Goal: Information Seeking & Learning: Learn about a topic

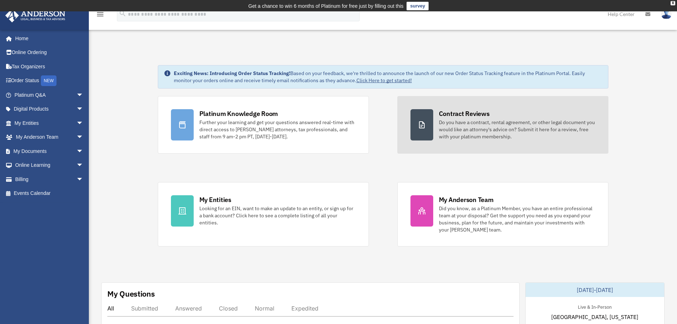
click at [468, 118] on div "Contract Reviews" at bounding box center [464, 113] width 51 height 9
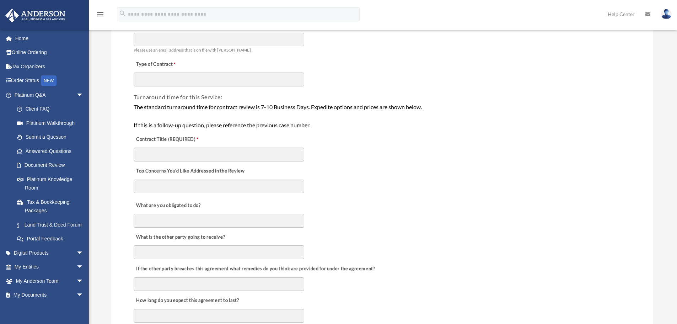
scroll to position [111, 0]
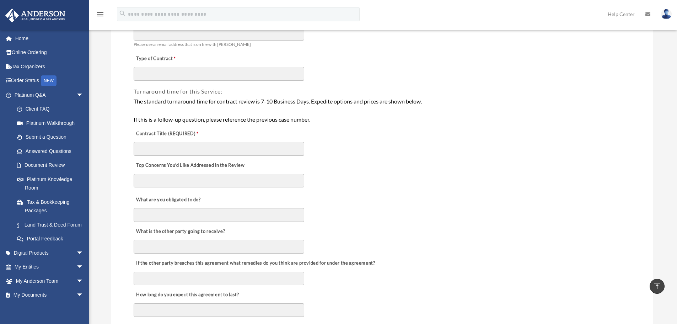
click at [264, 100] on div "The standard turnaround time for contract review is 7-10 Business Days. Expedit…" at bounding box center [382, 110] width 497 height 27
drag, startPoint x: 262, startPoint y: 100, endPoint x: 311, endPoint y: 100, distance: 48.7
click at [311, 100] on div "The standard turnaround time for contract review is 7-10 Business Days. Expedit…" at bounding box center [382, 110] width 497 height 27
copy div "7-10 Business Days"
click at [43, 260] on link "Digital Products arrow_drop_down" at bounding box center [49, 253] width 89 height 14
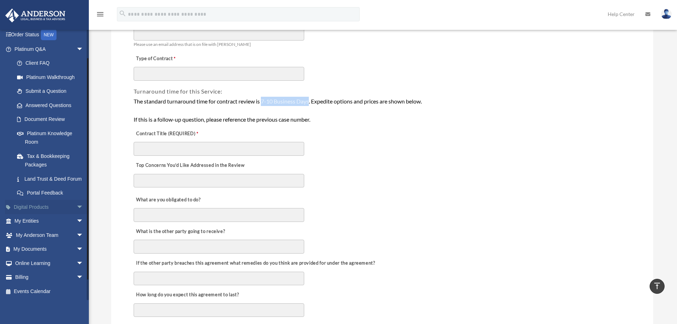
scroll to position [54, 0]
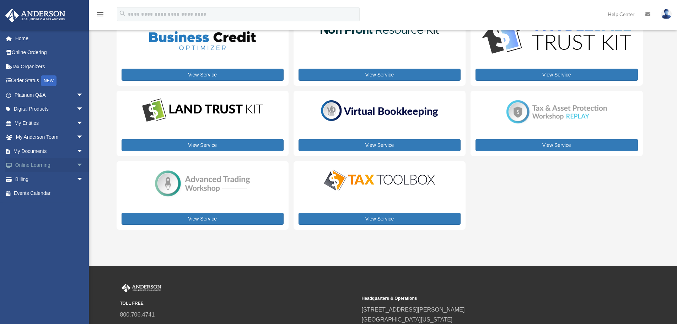
scroll to position [48, 0]
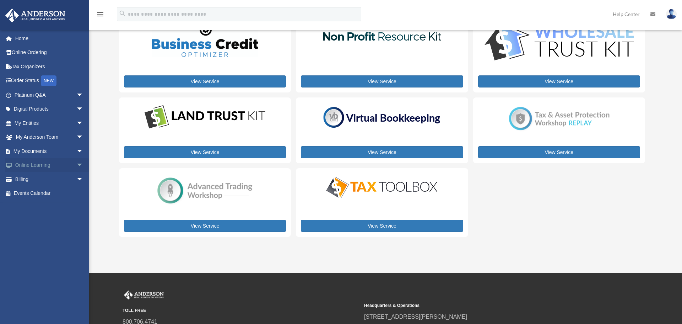
click at [0, 0] on div "x" at bounding box center [0, 0] width 0 height 0
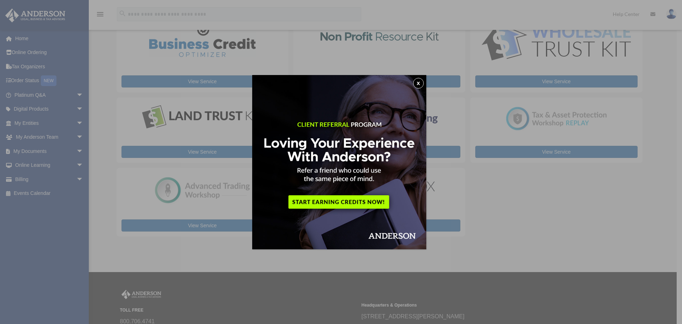
drag, startPoint x: 422, startPoint y: 83, endPoint x: 409, endPoint y: 83, distance: 12.1
click at [422, 83] on button "x" at bounding box center [418, 83] width 11 height 11
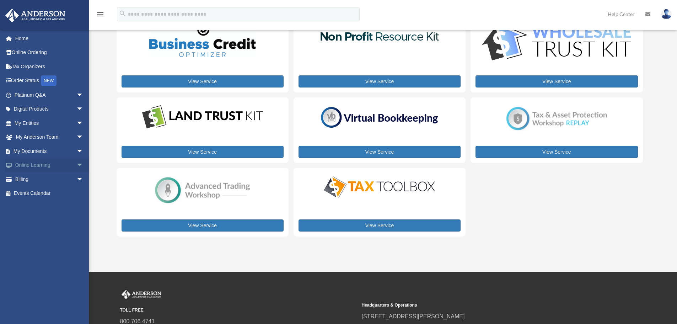
click at [37, 163] on link "Online Learning arrow_drop_down" at bounding box center [49, 165] width 89 height 14
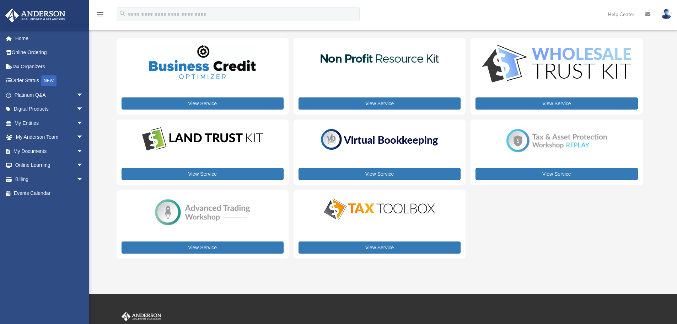
scroll to position [0, 0]
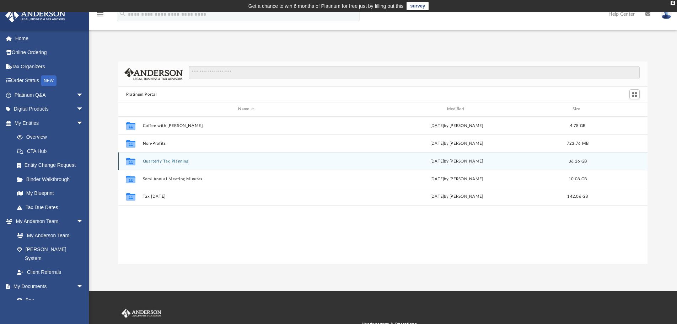
scroll to position [156, 524]
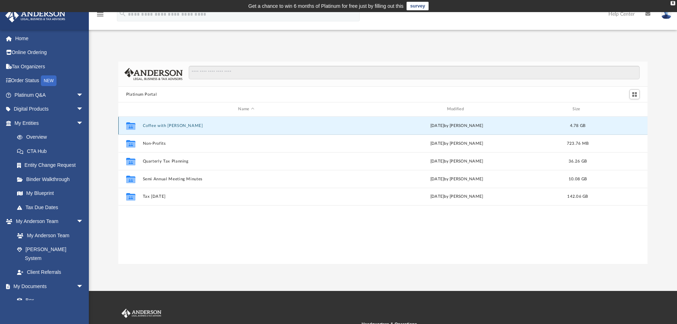
click at [152, 124] on button "Coffee with [PERSON_NAME]" at bounding box center [246, 125] width 207 height 5
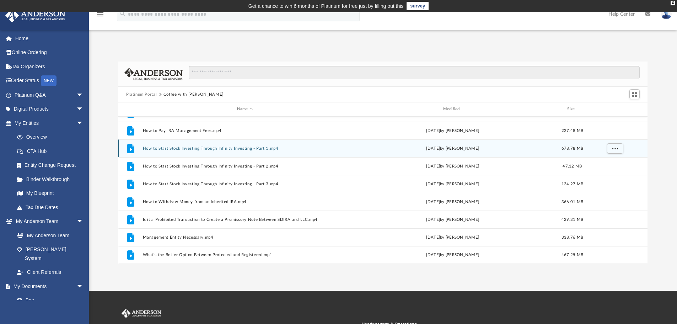
scroll to position [0, 0]
